Goal: Task Accomplishment & Management: Manage account settings

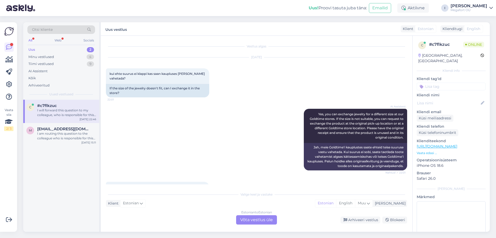
scroll to position [77, 0]
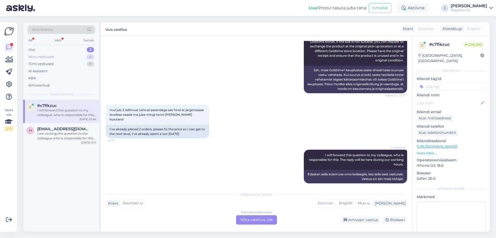
click at [47, 56] on div "Minu vestlused" at bounding box center [41, 56] width 26 height 5
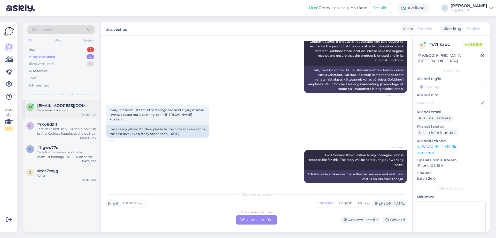
click at [49, 108] on span "[EMAIL_ADDRESS][DOMAIN_NAME]" at bounding box center [64, 105] width 54 height 5
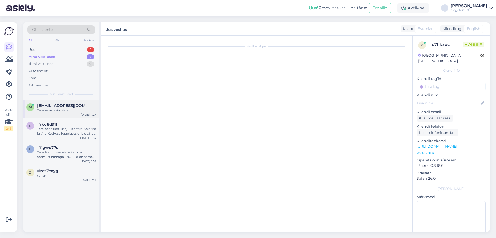
scroll to position [39, 0]
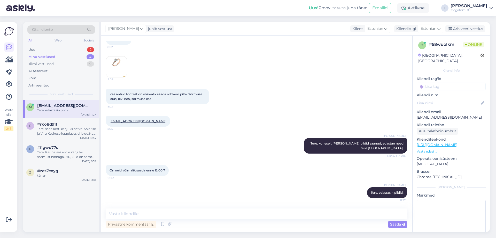
drag, startPoint x: 53, startPoint y: 110, endPoint x: 52, endPoint y: 114, distance: 4.0
click at [52, 114] on div "m [EMAIL_ADDRESS][DOMAIN_NAME] Tere, edastasin pildid. [DATE] 11:27" at bounding box center [61, 109] width 76 height 19
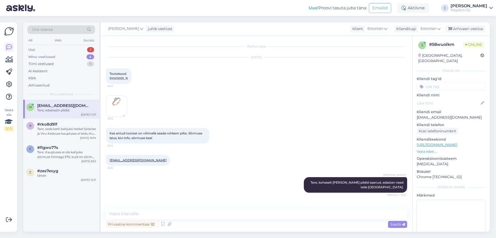
click at [70, 108] on div "Tere, edastasin pildid." at bounding box center [66, 110] width 59 height 5
click at [461, 28] on div "Arhiveeri vestlus" at bounding box center [466, 28] width 40 height 7
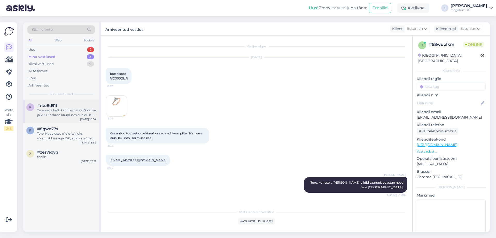
click at [67, 106] on div "#rko8d91f" at bounding box center [66, 105] width 59 height 5
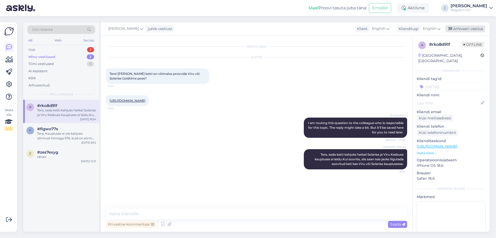
click at [458, 27] on div "Arhiveeri vestlus" at bounding box center [466, 28] width 40 height 7
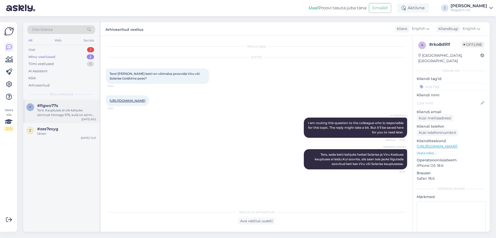
click at [56, 111] on div "Tere. Kaupluses ei ole kahjuks sõrmust hinnaga 576, kuid on sõrmus hinnaga 575.…" at bounding box center [66, 112] width 59 height 9
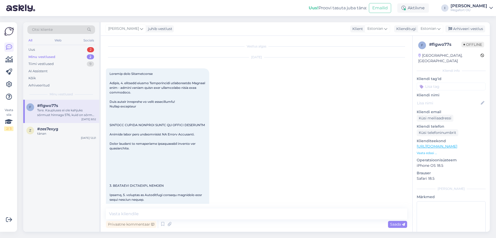
scroll to position [875, 0]
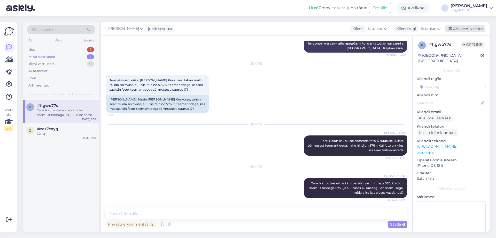
click at [466, 28] on div "Arhiveeri vestlus" at bounding box center [466, 28] width 40 height 7
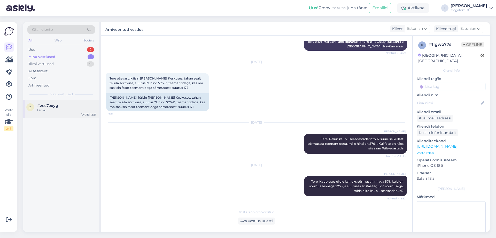
click at [44, 109] on div "tänan" at bounding box center [66, 110] width 59 height 5
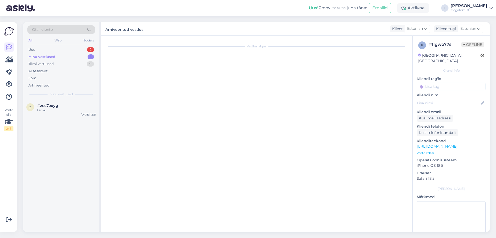
scroll to position [324, 0]
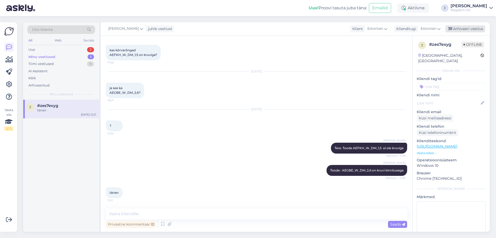
click at [464, 27] on div "Arhiveeri vestlus" at bounding box center [466, 28] width 40 height 7
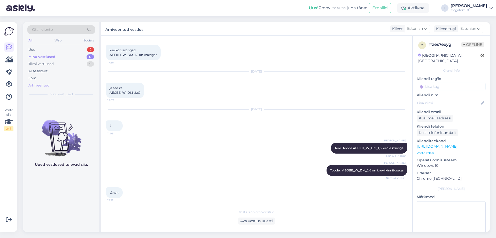
click at [39, 86] on div "Arhiveeritud" at bounding box center [38, 85] width 21 height 5
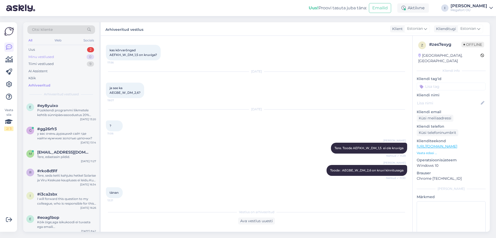
click at [38, 57] on div "Minu vestlused" at bounding box center [41, 56] width 26 height 5
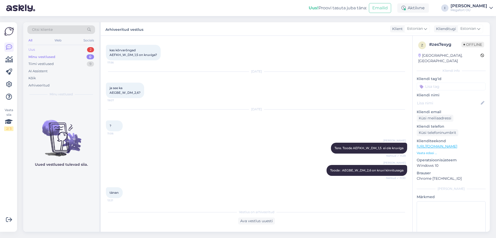
click at [34, 48] on div "Uus" at bounding box center [31, 49] width 6 height 5
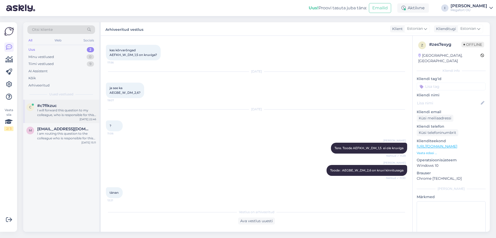
click at [57, 109] on div "I will forward this question to my colleague, who is responsible for this. The …" at bounding box center [66, 112] width 59 height 9
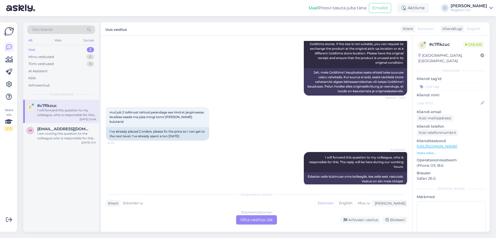
scroll to position [77, 0]
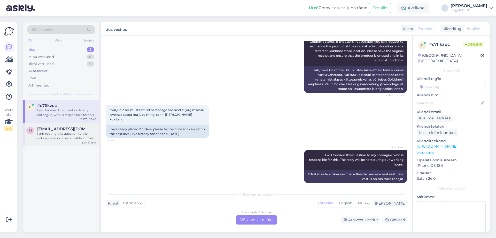
click at [68, 130] on span "[EMAIL_ADDRESS][DOMAIN_NAME]" at bounding box center [64, 128] width 54 height 5
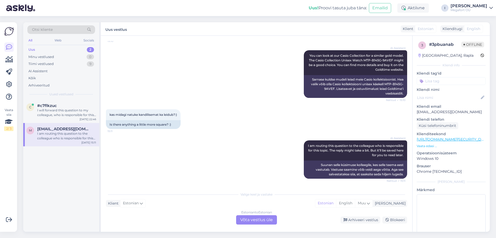
click at [32, 52] on div "Uus" at bounding box center [31, 49] width 7 height 5
